Goal: Task Accomplishment & Management: Use online tool/utility

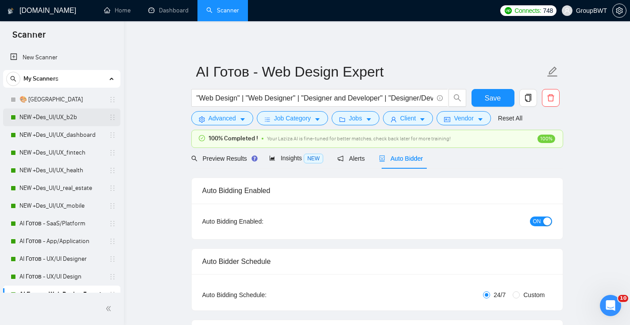
click at [51, 118] on link "NEW +Des_UI/UX_b2b" at bounding box center [61, 117] width 84 height 18
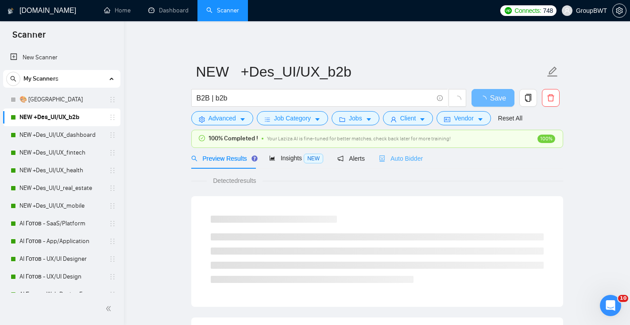
click at [409, 164] on div "Auto Bidder" at bounding box center [401, 158] width 44 height 21
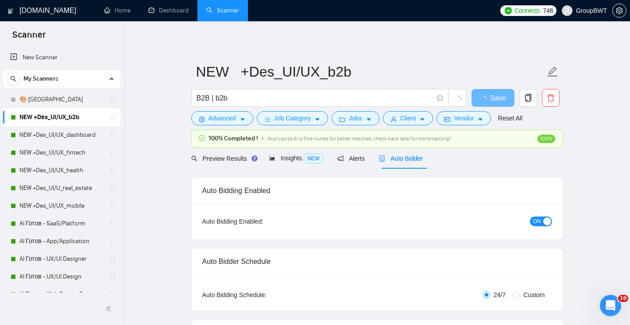
click at [542, 221] on button "ON" at bounding box center [541, 221] width 22 height 10
click at [508, 95] on button "Save" at bounding box center [492, 98] width 43 height 18
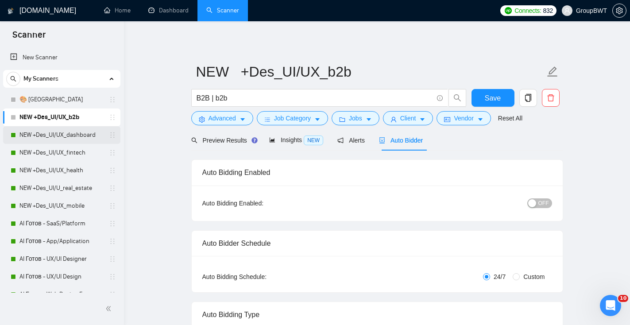
click at [79, 137] on link "NEW +Des_UI/UX_dashboard" at bounding box center [61, 135] width 84 height 18
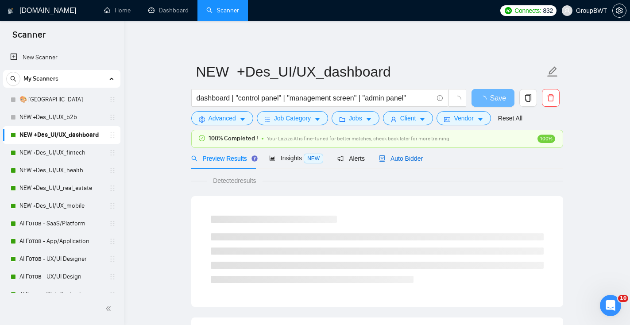
click at [389, 156] on span "Auto Bidder" at bounding box center [401, 158] width 44 height 7
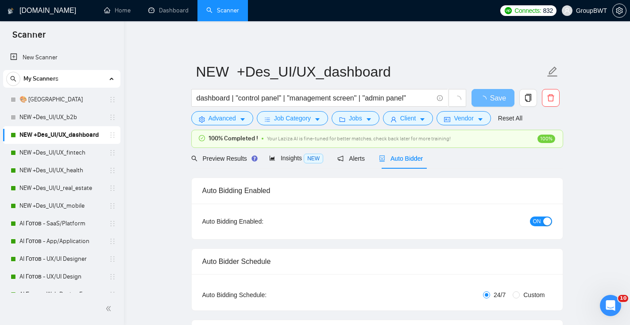
click at [545, 221] on div "button" at bounding box center [547, 221] width 8 height 8
click at [494, 103] on span "Save" at bounding box center [492, 97] width 16 height 11
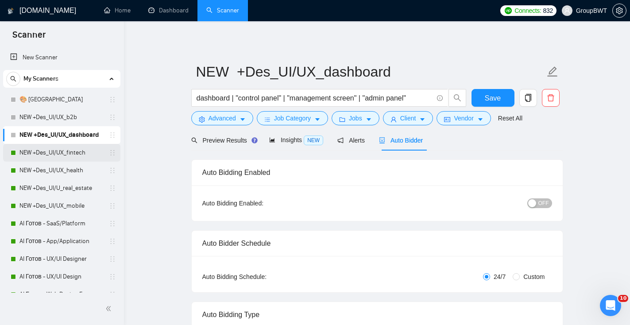
click at [50, 154] on link "NEW +Des_UI/UX_fintech" at bounding box center [61, 153] width 84 height 18
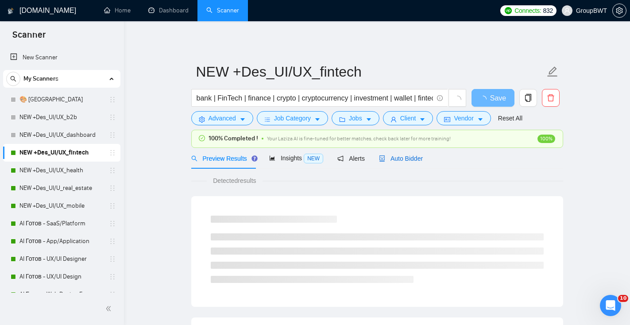
click at [412, 158] on span "Auto Bidder" at bounding box center [401, 158] width 44 height 7
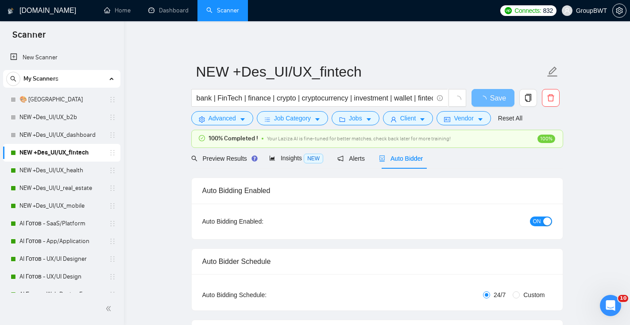
click at [544, 220] on div "button" at bounding box center [547, 221] width 8 height 8
click at [500, 94] on button "Save" at bounding box center [492, 98] width 43 height 18
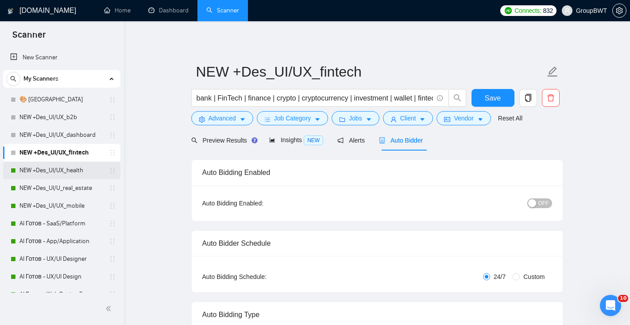
click at [64, 170] on link "NEW +Des_UI/UX_health" at bounding box center [61, 170] width 84 height 18
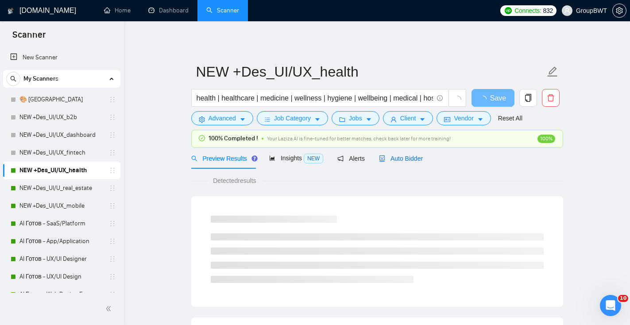
click at [407, 159] on span "Auto Bidder" at bounding box center [401, 158] width 44 height 7
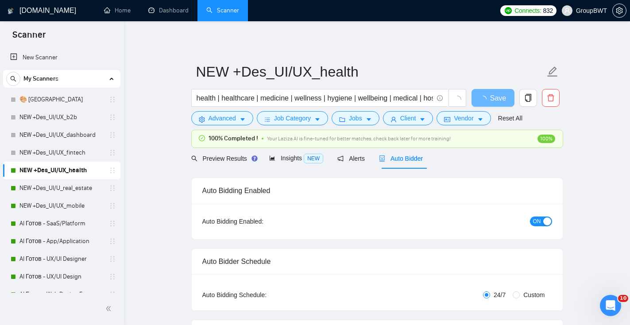
click at [541, 220] on button "ON" at bounding box center [541, 221] width 22 height 10
click at [488, 101] on span "Save" at bounding box center [492, 97] width 16 height 11
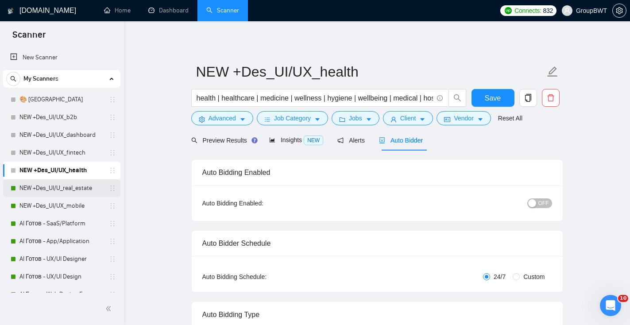
click at [82, 188] on link "NEW +Des_UI/U_real_estate" at bounding box center [61, 188] width 84 height 18
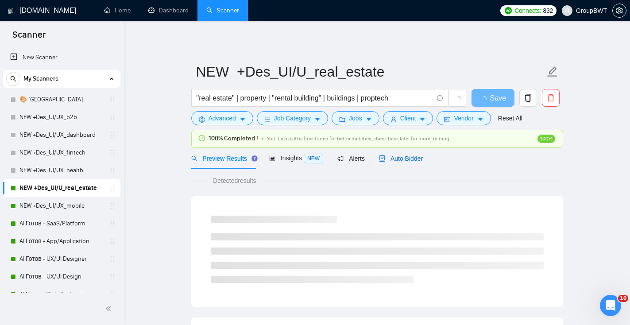
click at [399, 162] on div "Auto Bidder" at bounding box center [401, 159] width 44 height 10
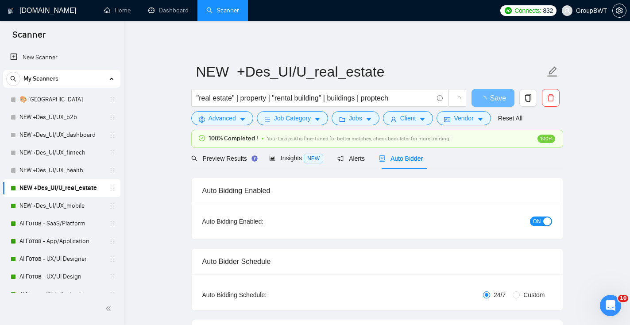
click at [545, 216] on button "ON" at bounding box center [541, 221] width 22 height 10
click at [486, 100] on span "Save" at bounding box center [492, 97] width 16 height 11
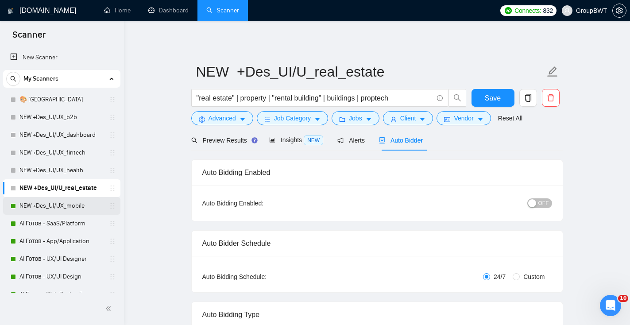
click at [80, 206] on link "NEW +Des_UI/UX_mobile" at bounding box center [61, 206] width 84 height 18
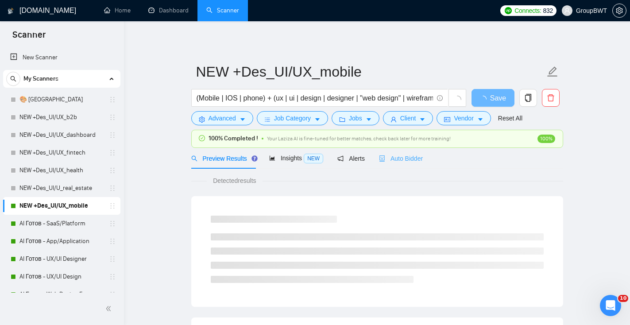
click at [415, 165] on div "Auto Bidder" at bounding box center [401, 158] width 44 height 21
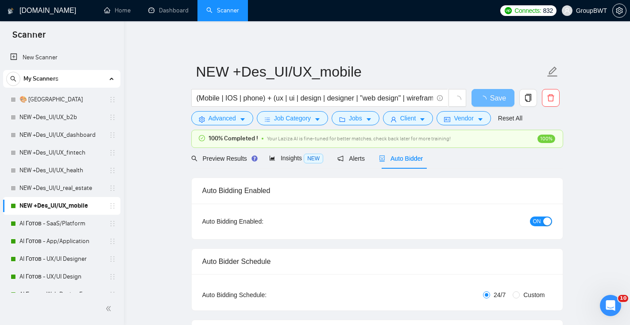
click at [545, 221] on div "button" at bounding box center [547, 221] width 8 height 8
click at [497, 96] on span "Save" at bounding box center [492, 97] width 16 height 11
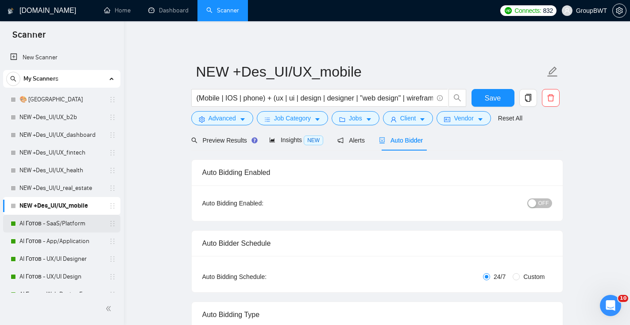
click at [81, 229] on link "AI Готов - SaaS/Platform" at bounding box center [61, 224] width 84 height 18
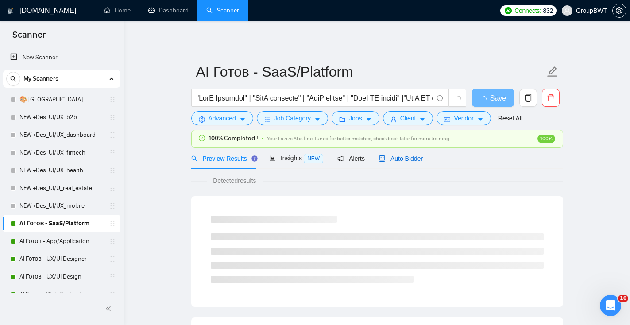
click at [419, 156] on span "Auto Bidder" at bounding box center [401, 158] width 44 height 7
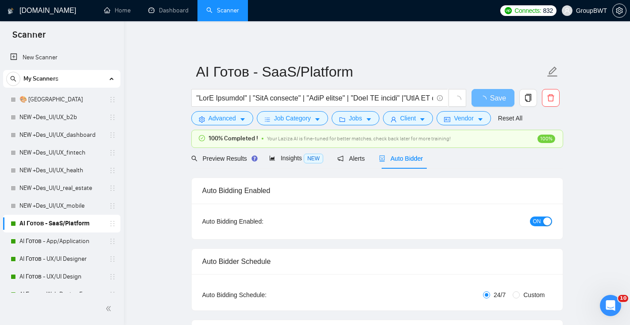
click at [544, 220] on div "button" at bounding box center [547, 221] width 8 height 8
click at [503, 100] on button "Save" at bounding box center [492, 98] width 43 height 18
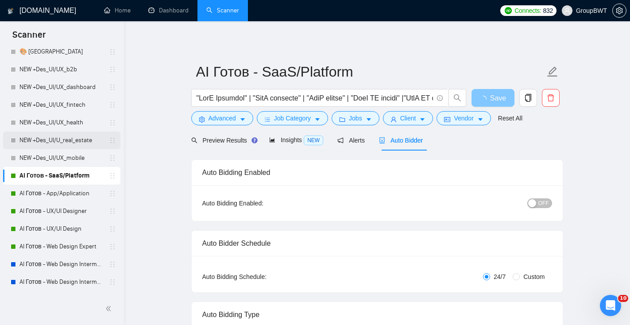
scroll to position [48, 0]
click at [96, 192] on link "AI Готов - App/Application" at bounding box center [61, 193] width 84 height 18
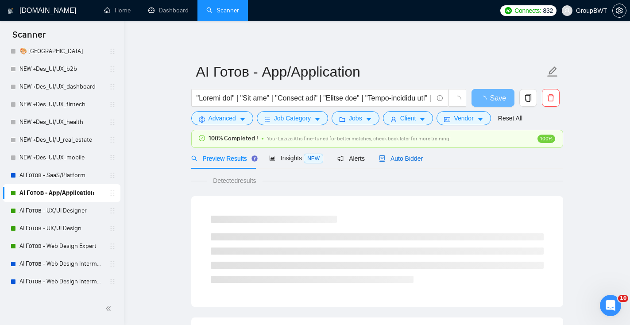
click at [410, 159] on span "Auto Bidder" at bounding box center [401, 158] width 44 height 7
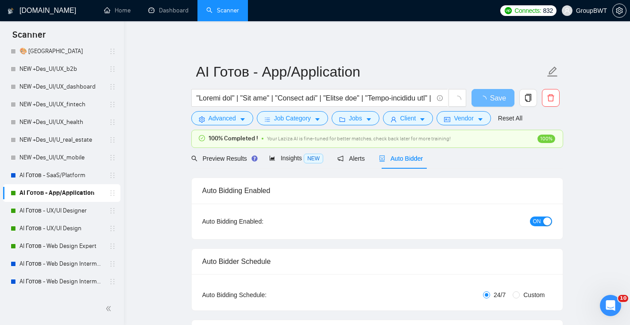
click at [542, 217] on button "ON" at bounding box center [541, 221] width 22 height 10
click at [499, 95] on span "Save" at bounding box center [492, 97] width 16 height 11
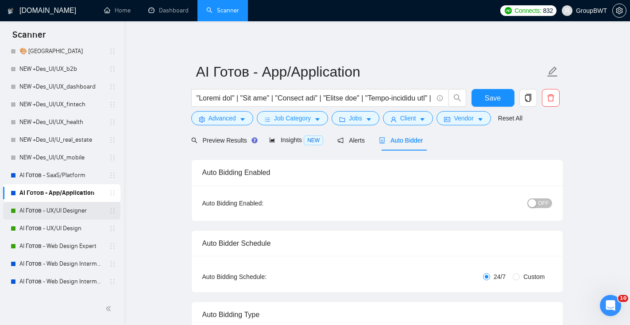
click at [78, 207] on link "AI Готов - UX/UI Designer" at bounding box center [61, 211] width 84 height 18
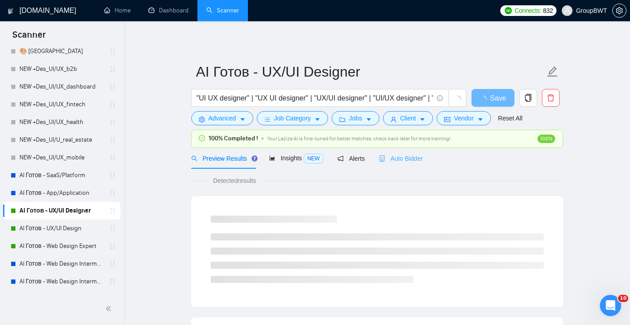
click at [419, 164] on div "Auto Bidder" at bounding box center [401, 158] width 44 height 21
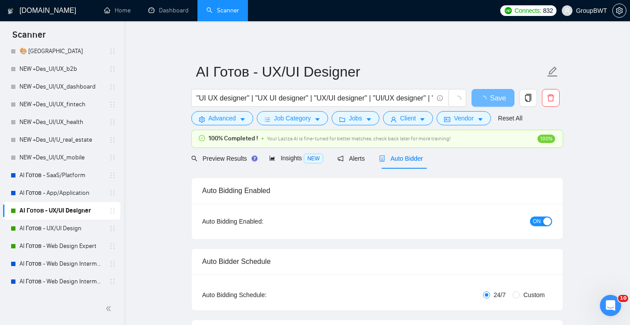
click at [541, 220] on button "ON" at bounding box center [541, 221] width 22 height 10
click at [497, 96] on span "Save" at bounding box center [492, 97] width 16 height 11
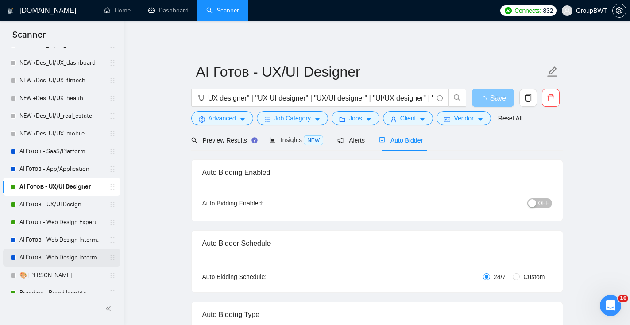
scroll to position [73, 0]
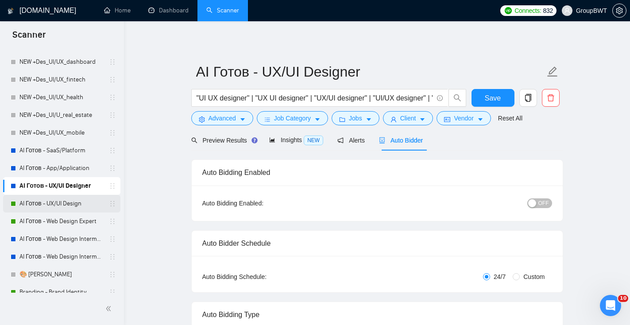
click at [70, 199] on link "AI Готов - UX/UI Design" at bounding box center [61, 204] width 84 height 18
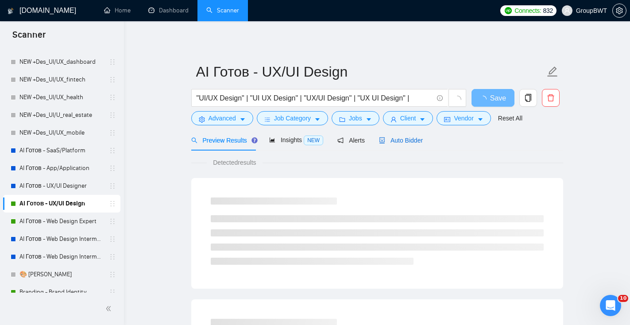
click at [392, 144] on div "Auto Bidder" at bounding box center [401, 140] width 44 height 10
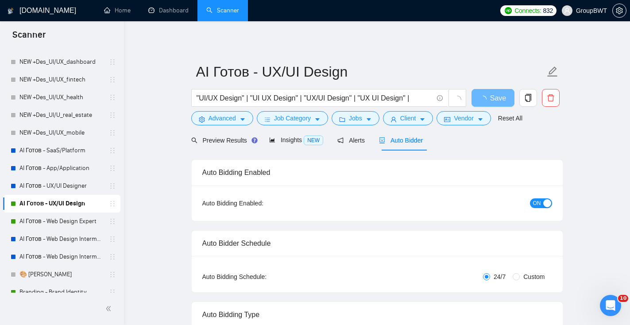
click at [545, 202] on div "button" at bounding box center [547, 203] width 8 height 8
click at [488, 97] on span "Save" at bounding box center [492, 97] width 16 height 11
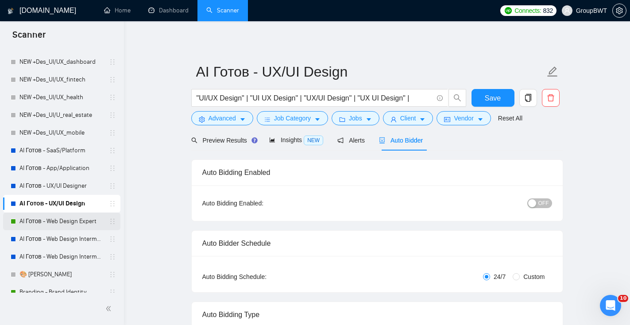
click at [79, 219] on link "AI Готов - Web Design Expert" at bounding box center [61, 221] width 84 height 18
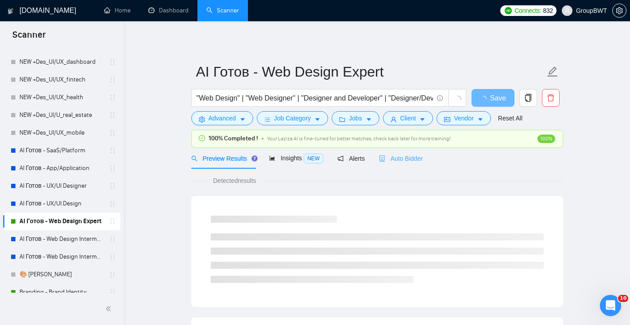
click at [400, 164] on div "Auto Bidder" at bounding box center [401, 158] width 44 height 21
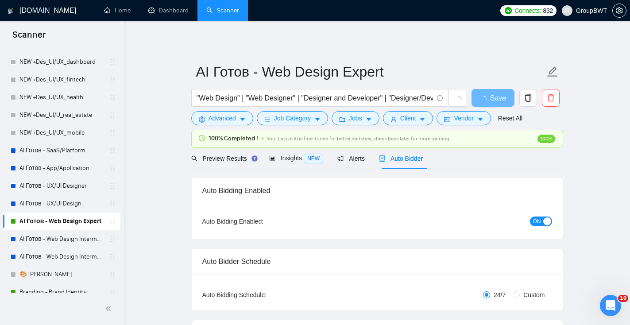
click at [539, 219] on span "ON" at bounding box center [537, 221] width 8 height 10
click at [490, 100] on span "Save" at bounding box center [492, 97] width 16 height 11
